Goal: Check status

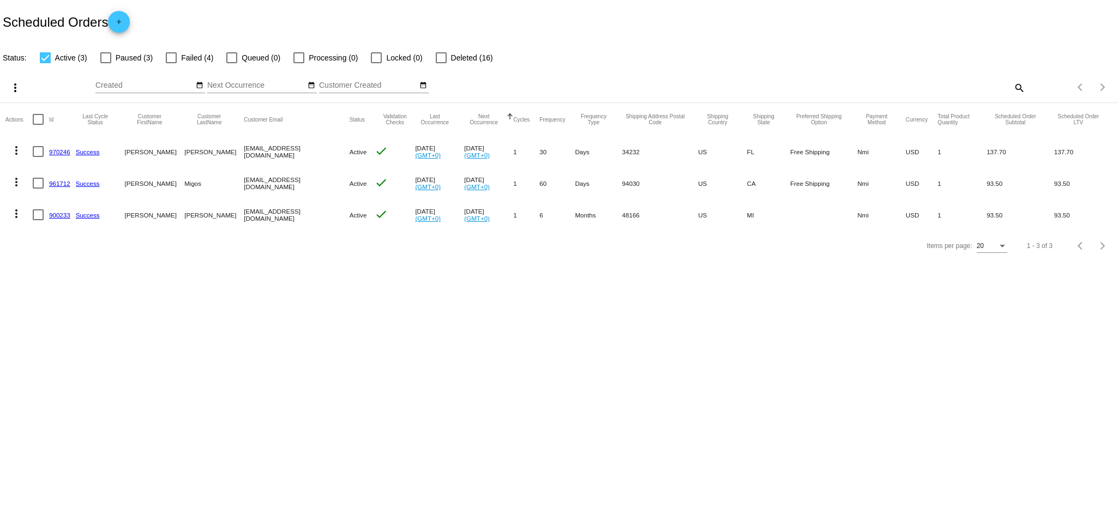
click at [173, 58] on div at bounding box center [171, 57] width 11 height 11
click at [171, 63] on input "Failed (4)" at bounding box center [171, 63] width 1 height 1
checkbox input "true"
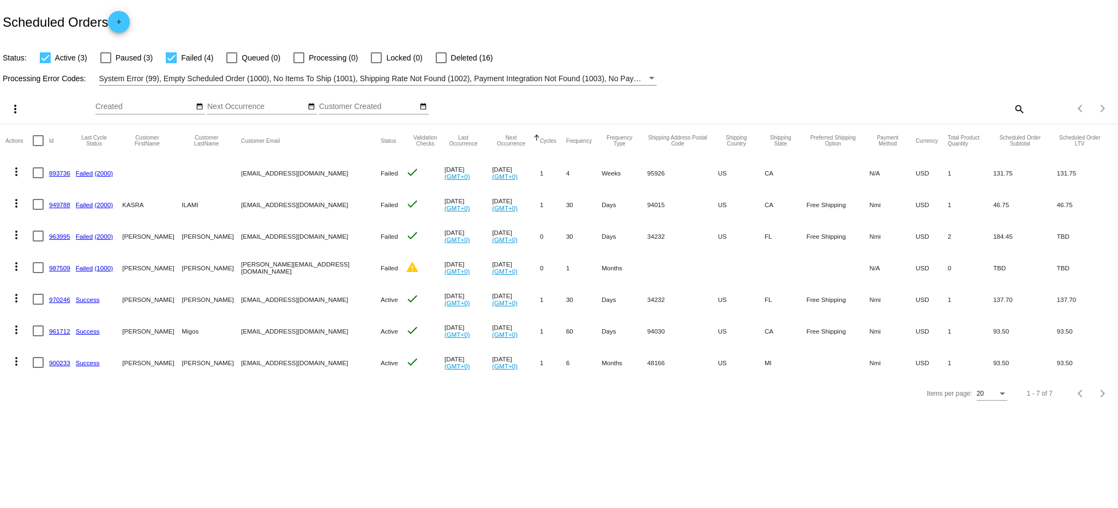
click at [48, 57] on div at bounding box center [45, 57] width 11 height 11
click at [45, 63] on input "Active (3)" at bounding box center [45, 63] width 1 height 1
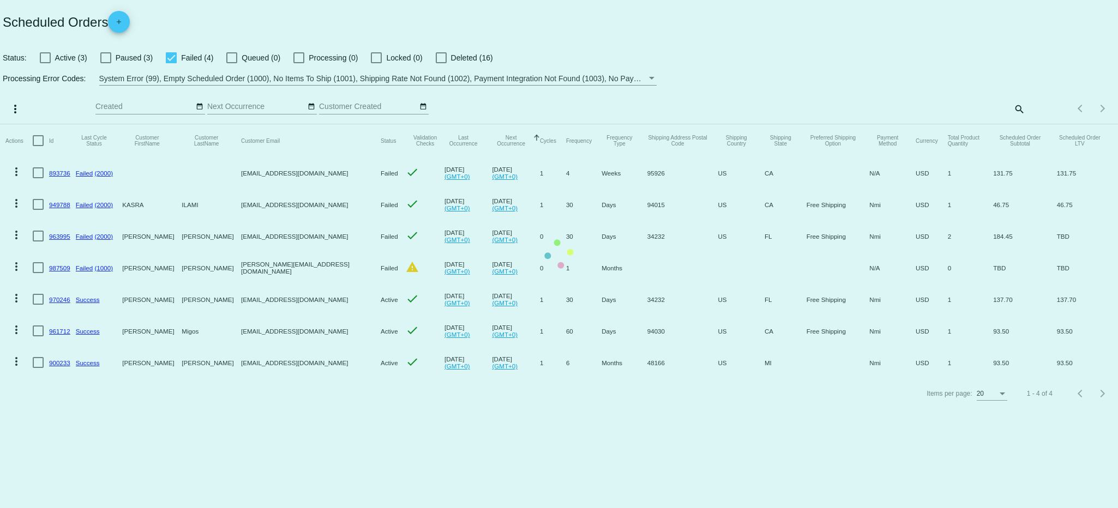
click at [44, 124] on mat-table "Actions Id Last Cycle Status Customer FirstName Customer LastName Customer Emai…" at bounding box center [559, 251] width 1118 height 254
click at [45, 124] on mat-table "Actions Id Last Cycle Status Customer FirstName Customer LastName Customer Emai…" at bounding box center [559, 251] width 1118 height 254
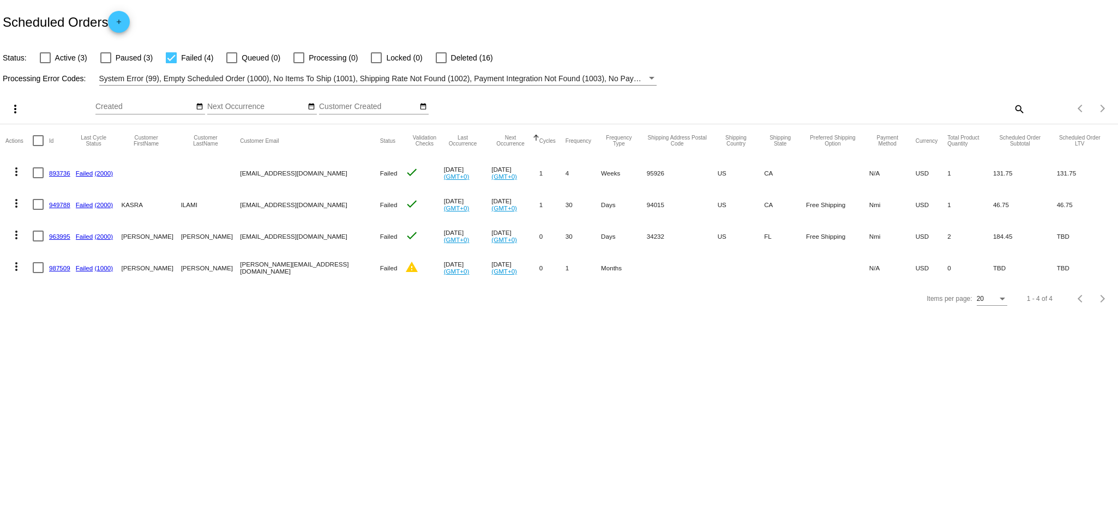
click at [46, 58] on div at bounding box center [45, 57] width 11 height 11
click at [45, 63] on input "Active (3)" at bounding box center [45, 63] width 1 height 1
checkbox input "true"
